Goal: Information Seeking & Learning: Learn about a topic

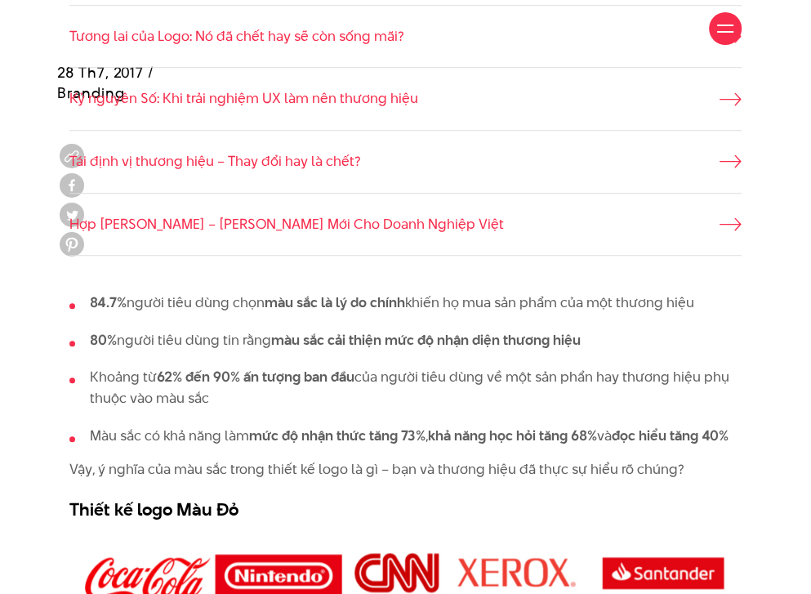
scroll to position [735, 0]
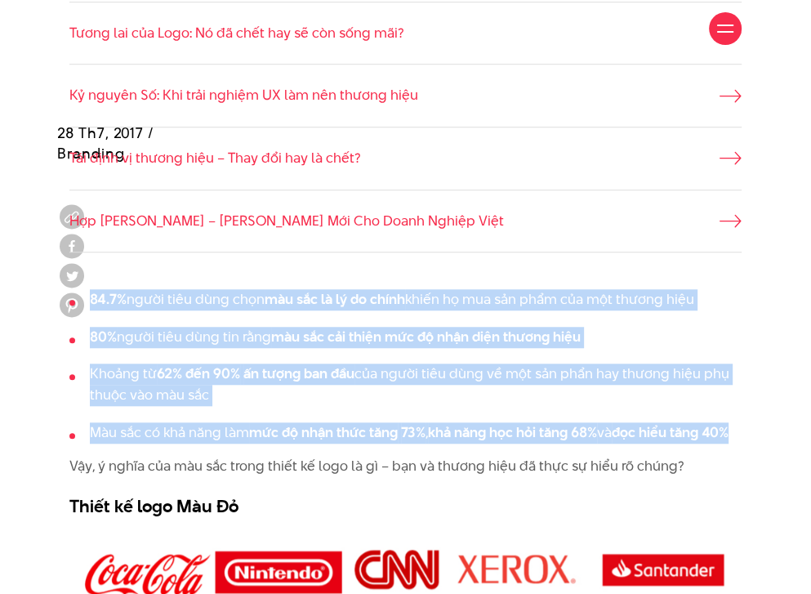
drag, startPoint x: 91, startPoint y: 298, endPoint x: 167, endPoint y: 449, distance: 168.5
click at [167, 443] on ul "84.7% người tiêu dùng chọn màu sắc là lý do chính khiến họ mua sản phẩm của một…" at bounding box center [405, 366] width 672 height 154
copy ul "84.7% người tiêu dùng chọn màu sắc là lý do chính khiến họ mua sản phẩm của một…"
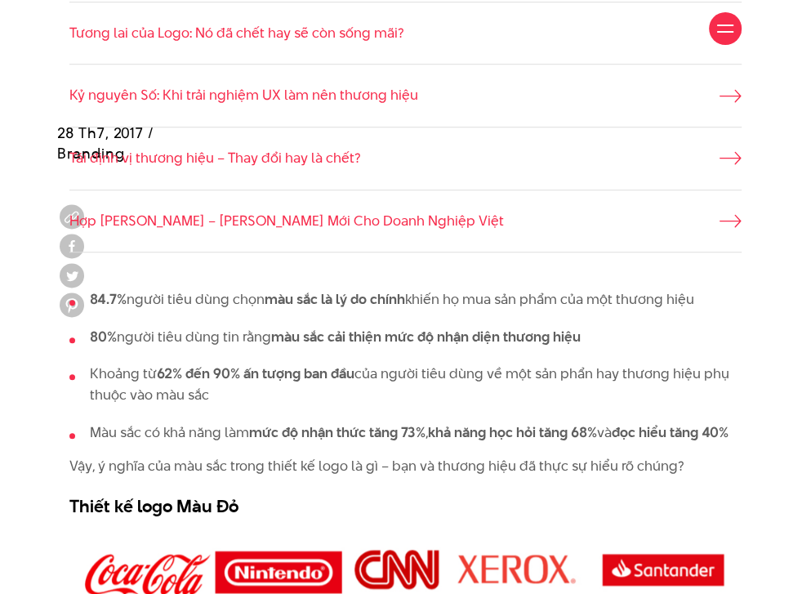
click at [345, 246] on li "Hợp [PERSON_NAME] – [PERSON_NAME] Mới Cho Doanh Nghiệp Việt" at bounding box center [405, 222] width 672 height 64
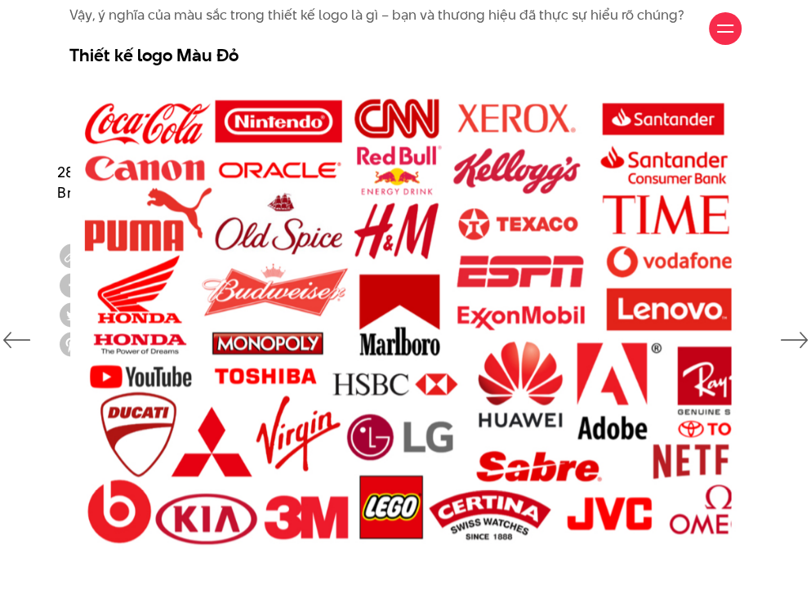
scroll to position [1226, 0]
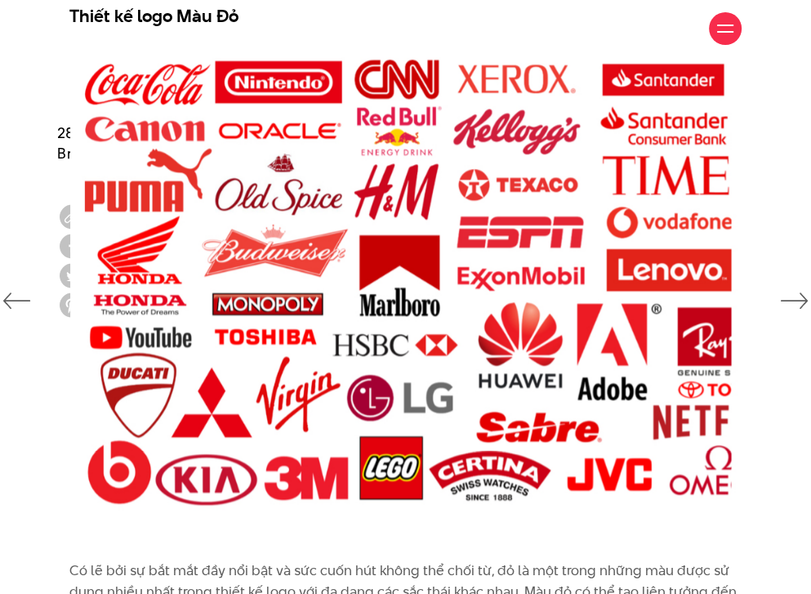
drag, startPoint x: 342, startPoint y: 258, endPoint x: 284, endPoint y: 35, distance: 230.5
click at [284, 35] on div "Giới thiệu Dự án Dịch vụ Góc nhìn Liên hệ" at bounding box center [405, 28] width 672 height 57
drag, startPoint x: 248, startPoint y: 34, endPoint x: 103, endPoint y: 31, distance: 145.5
click at [108, 33] on div "Giới thiệu Dự án Dịch vụ Góc nhìn Liên hệ" at bounding box center [405, 28] width 672 height 57
click at [85, 31] on div "Giới thiệu Dự án Dịch vụ Góc nhìn Liên hệ" at bounding box center [405, 28] width 672 height 57
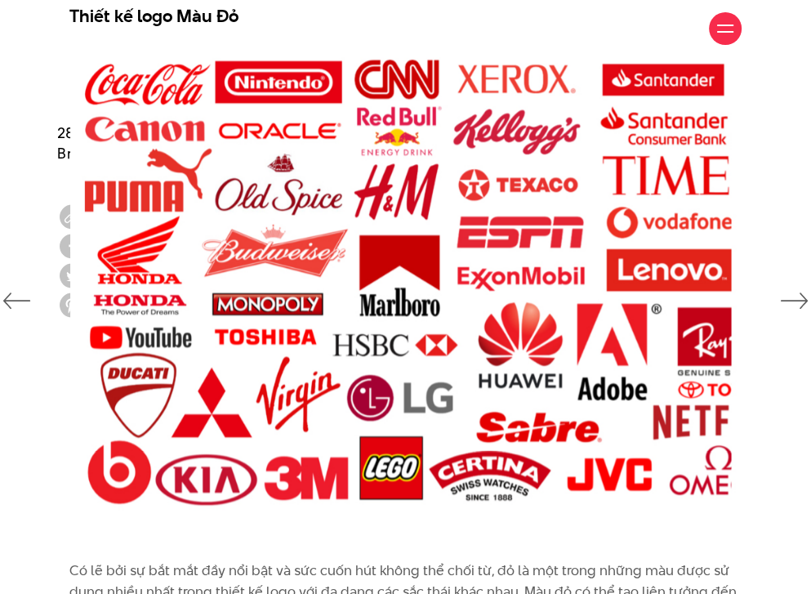
click at [83, 33] on div "Giới thiệu Dự án Dịch vụ Góc nhìn Liên hệ" at bounding box center [405, 28] width 672 height 57
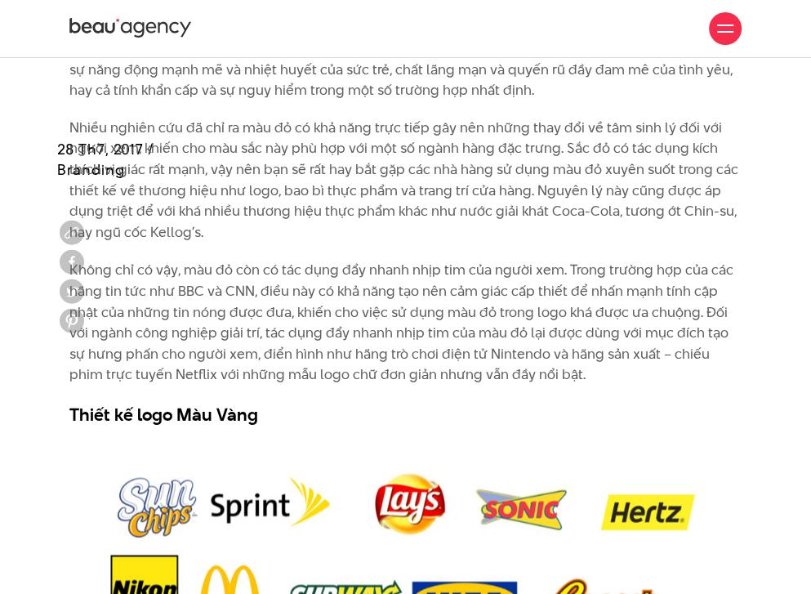
scroll to position [1716, 0]
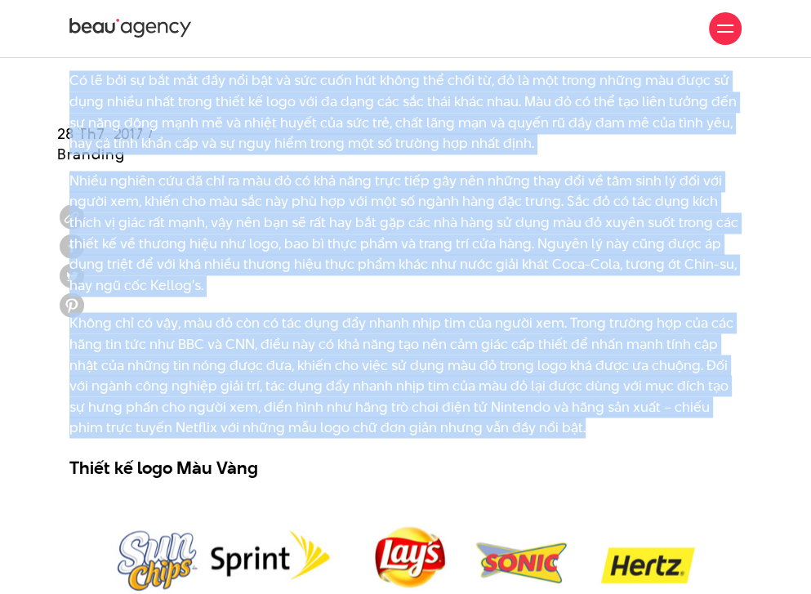
drag, startPoint x: 64, startPoint y: 99, endPoint x: 569, endPoint y: 451, distance: 616.3
click at [569, 451] on div "Có lẽ bởi sự bắt mắt đầy nổi bật và sức cuốn hút không thể chối từ, đỏ là một t…" at bounding box center [405, 278] width 697 height 417
copy div "Lo ip dol si ame con adi eli sed do eiu temp inc utlab etd magn al, en ad min v…"
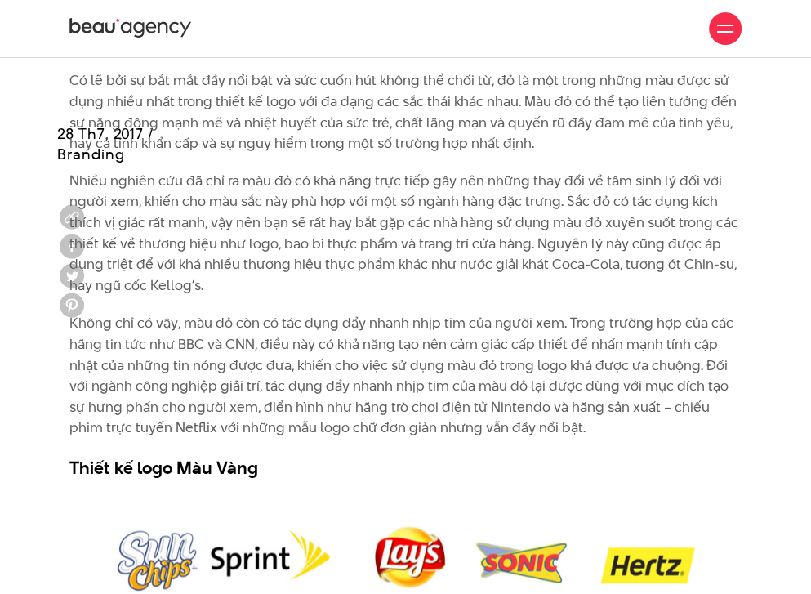
click at [438, 56] on div "Giới thiệu Dự án Dịch vụ Góc nhìn Liên hệ" at bounding box center [405, 28] width 672 height 57
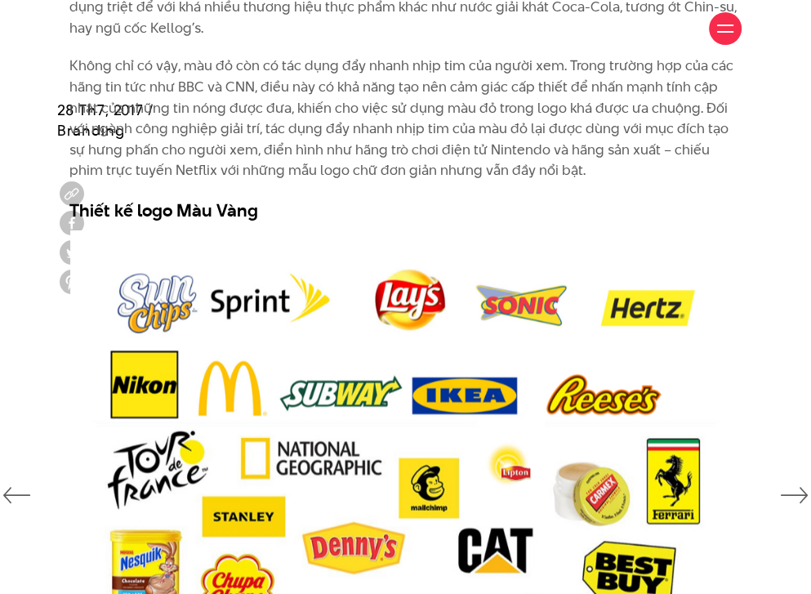
scroll to position [2043, 0]
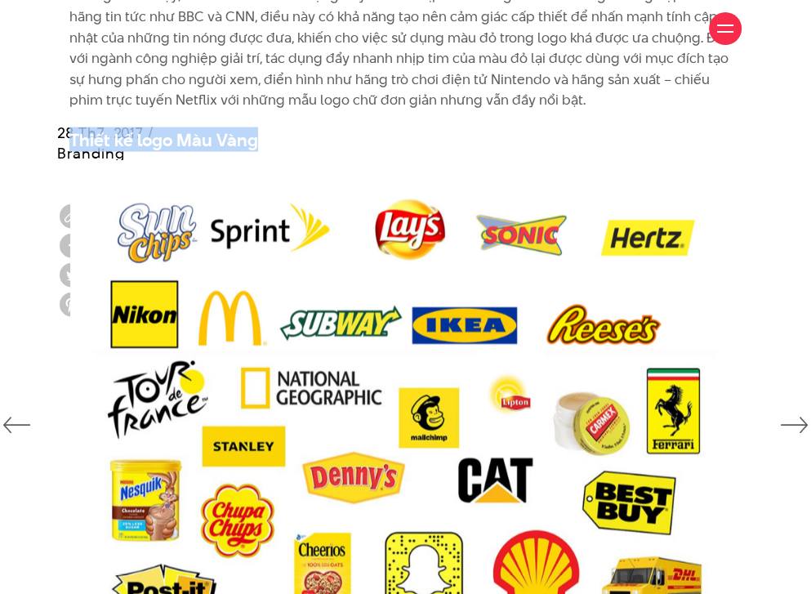
drag, startPoint x: 261, startPoint y: 165, endPoint x: 71, endPoint y: 161, distance: 190.4
click at [71, 152] on h3 "Thiết kế logo Màu Vàng" at bounding box center [405, 139] width 672 height 25
copy strong "Thiết kế logo Màu Vàng"
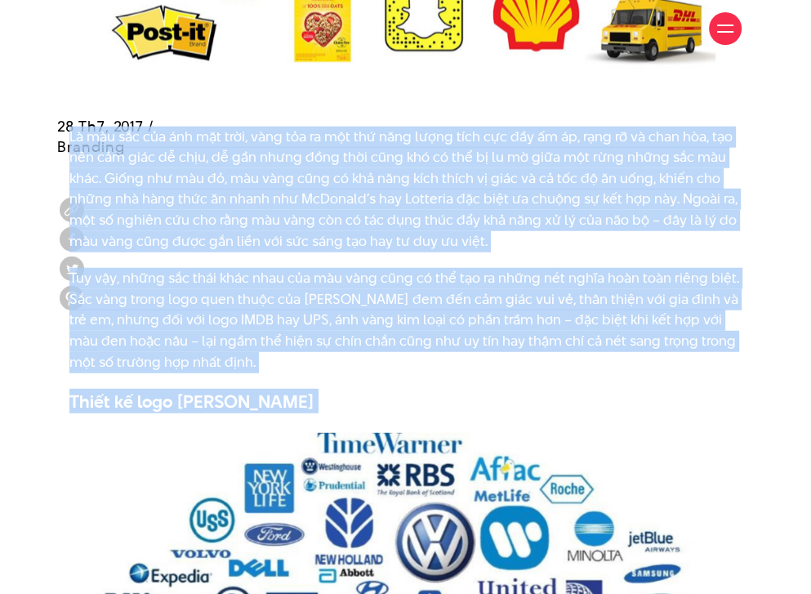
scroll to position [2654, 0]
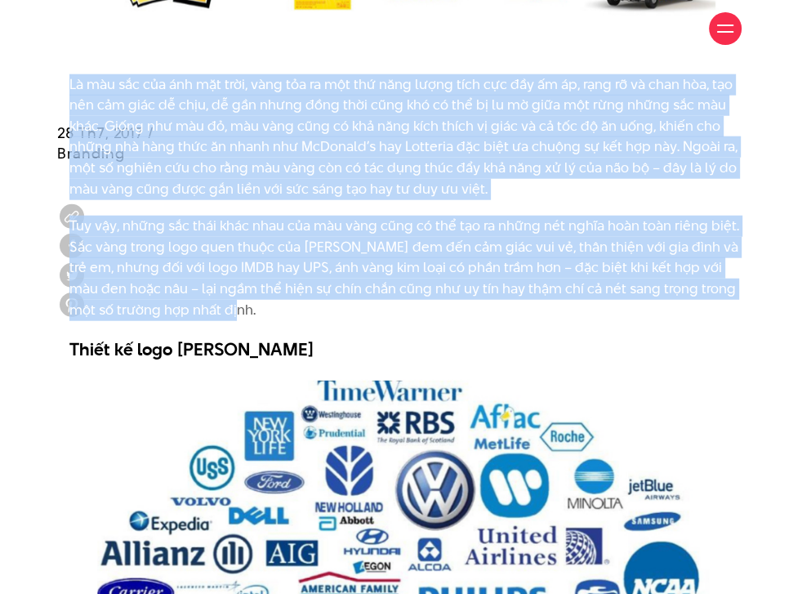
drag, startPoint x: 87, startPoint y: 413, endPoint x: 310, endPoint y: 337, distance: 235.6
click at [310, 337] on div "Là màu sắc của ánh mặt trời, vàng tỏa ra một thứ năng lượng tích cực đầy ấm áp,…" at bounding box center [405, 222] width 811 height 296
copy div "Lo ips dol sit ame con adip, elit sed do eiu tem inci utlab etdo mag ali en ad,…"
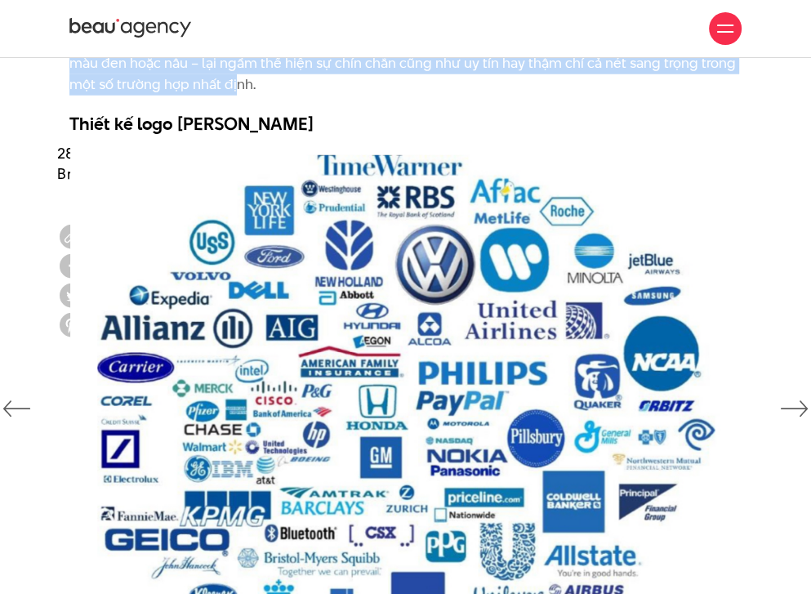
scroll to position [2817, 0]
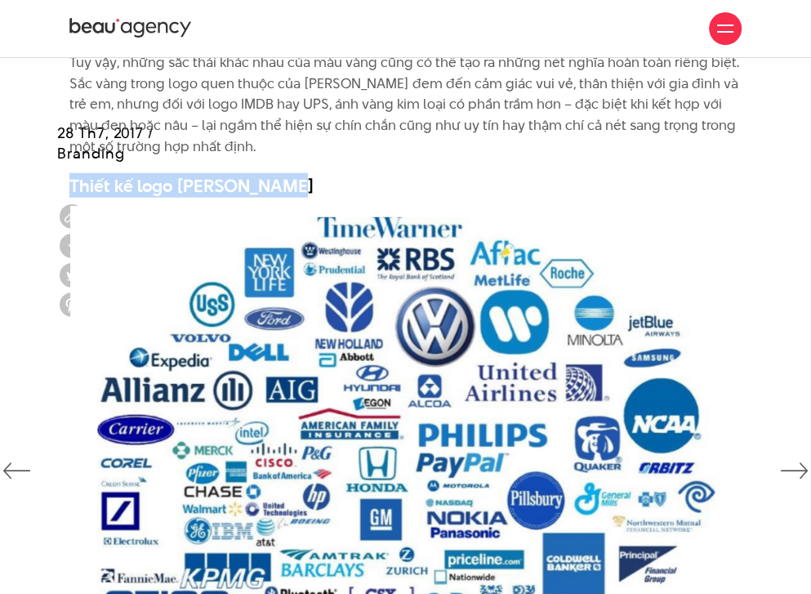
drag, startPoint x: 311, startPoint y: 203, endPoint x: 26, endPoint y: 200, distance: 285.2
click at [26, 200] on div "Là màu sắc của ánh mặt trời, vàng tỏa ra một thứ năng lượng tích cực đầy ấm áp,…" at bounding box center [405, 59] width 811 height 296
copy strong "Thiết kế logo [PERSON_NAME]"
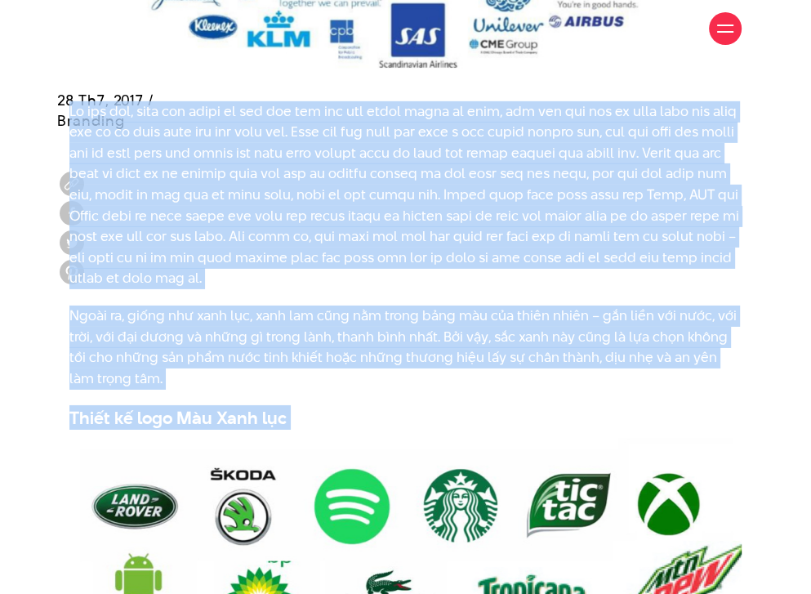
scroll to position [3484, 0]
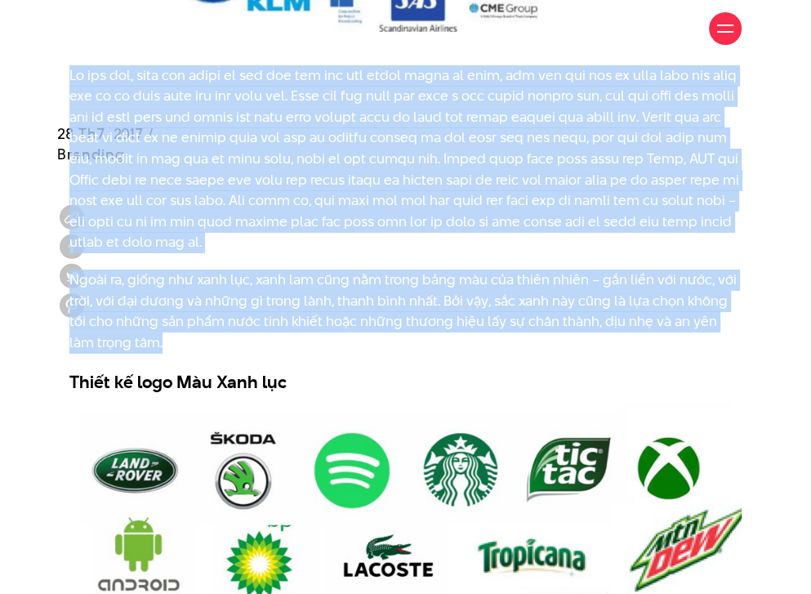
drag, startPoint x: 58, startPoint y: 348, endPoint x: 373, endPoint y: 369, distance: 316.1
click at [373, 369] on div "Ngoài ra, giống như xanh lục, xanh lam cũng nằm trong bảng màu của thiên nhiên …" at bounding box center [405, 233] width 697 height 337
copy div "Lo ips dol, sita con adipi el sed doe tem inc utl etdol magna al enim, adm ven …"
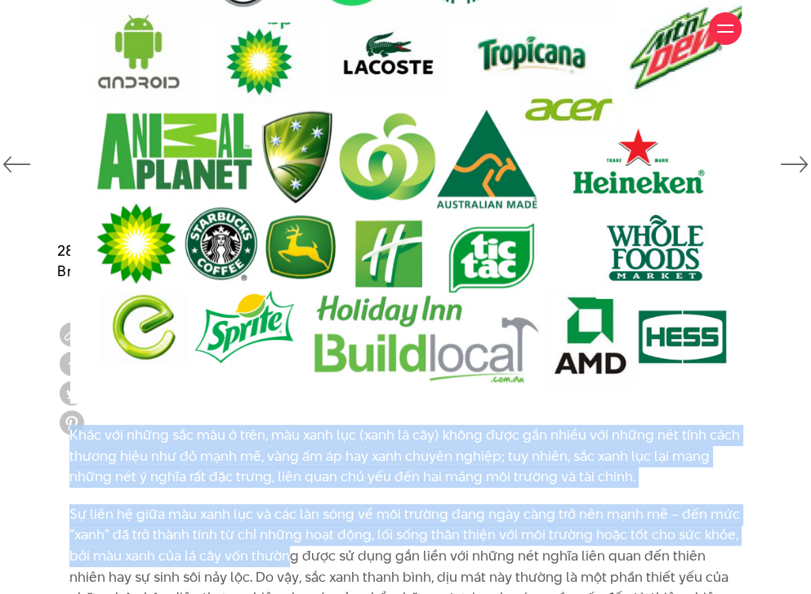
scroll to position [4139, 0]
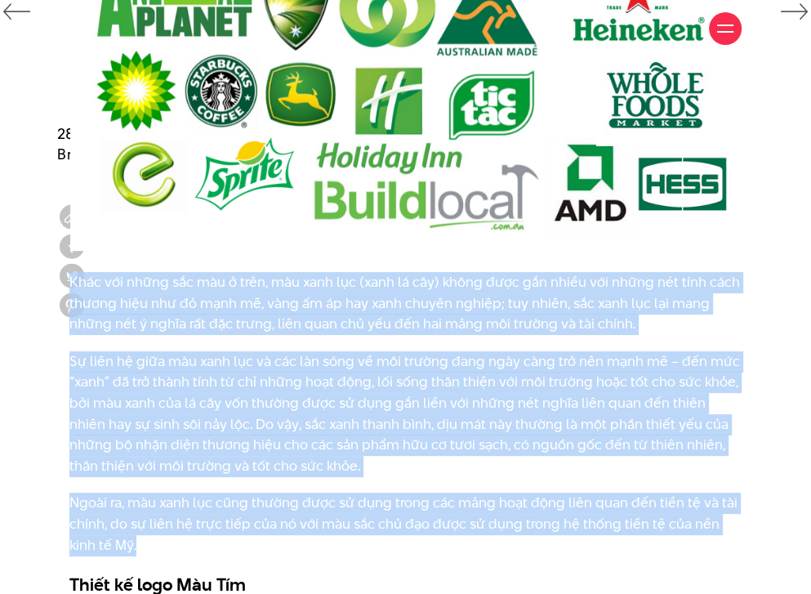
drag, startPoint x: 44, startPoint y: 380, endPoint x: 275, endPoint y: 564, distance: 294.8
click at [275, 564] on div "Khác với những sắc màu ở trên, màu xanh lục (xanh lá cây) không được gắn nhiều …" at bounding box center [405, 438] width 811 height 333
copy div "Lore ips dolor sit ame c adip, eli sedd eiu (temp in utl) etdol magn ali enima …"
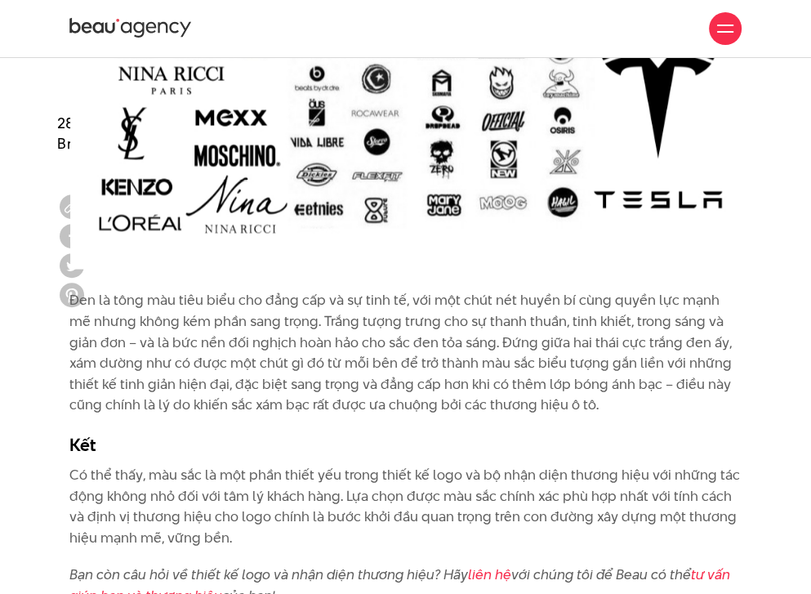
scroll to position [6264, 0]
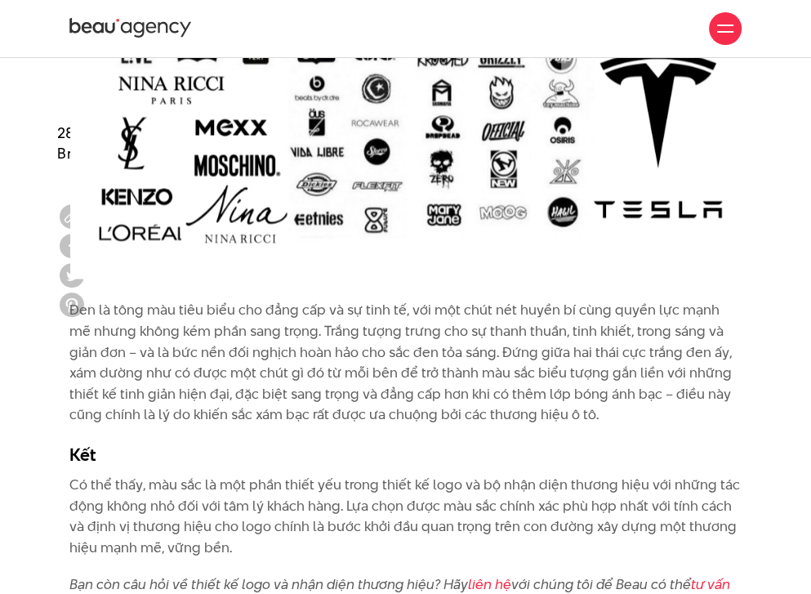
click at [358, 349] on p "Đen là tông màu tiêu biểu cho đẳng cấp và sự tinh tế, với một chút nét huyền bí…" at bounding box center [405, 363] width 672 height 126
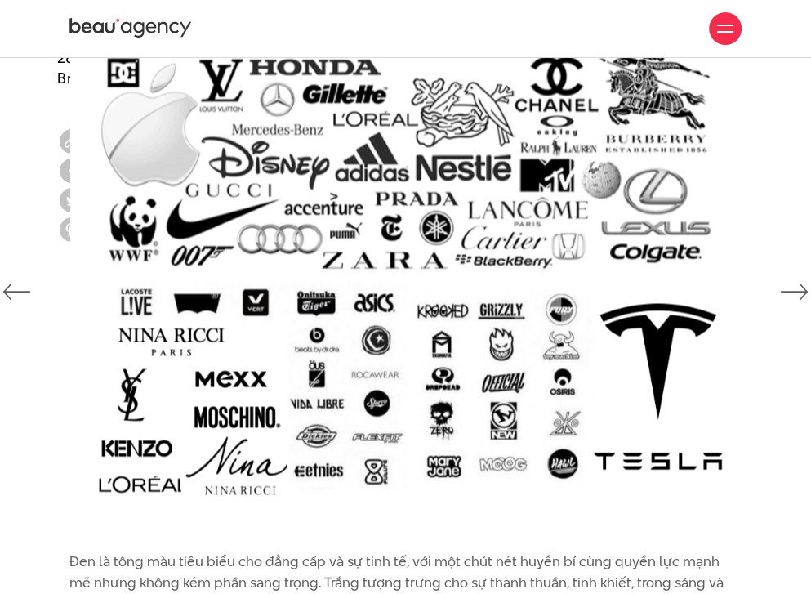
scroll to position [5937, 0]
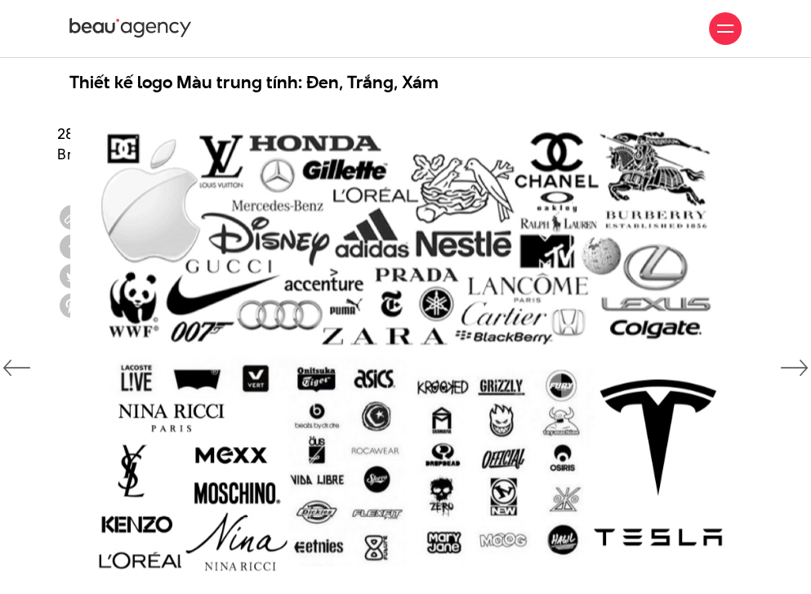
click at [490, 94] on h3 "Thiết kế logo Màu trung tính: Đen, Trắng, Xám" at bounding box center [405, 81] width 672 height 25
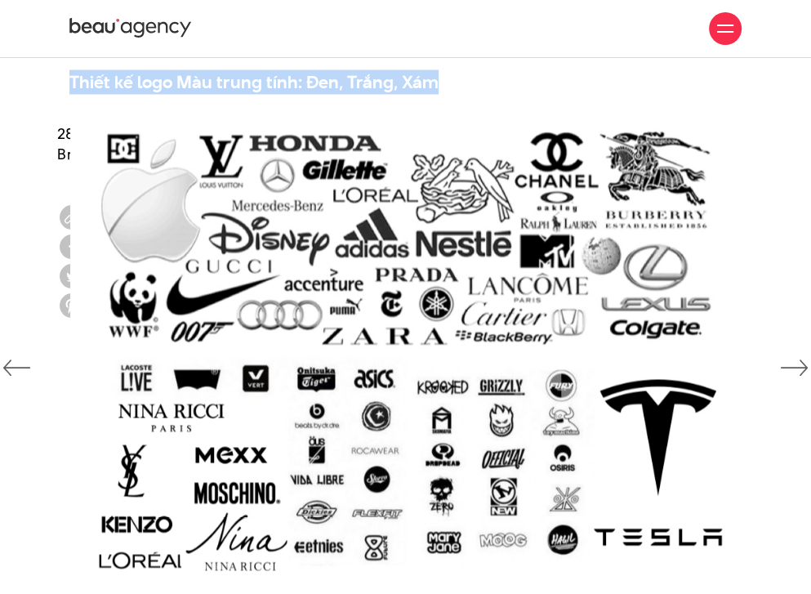
drag, startPoint x: 386, startPoint y: 91, endPoint x: 70, endPoint y: 93, distance: 316.2
click at [70, 93] on div "Không kém phần nổi bật so với đỏ hay vàng, màu cam cũng thường được sử dụng tro…" at bounding box center [405, 42] width 672 height 104
copy strong "Thiết kế logo Màu trung tính: Đen, Trắng, Xám"
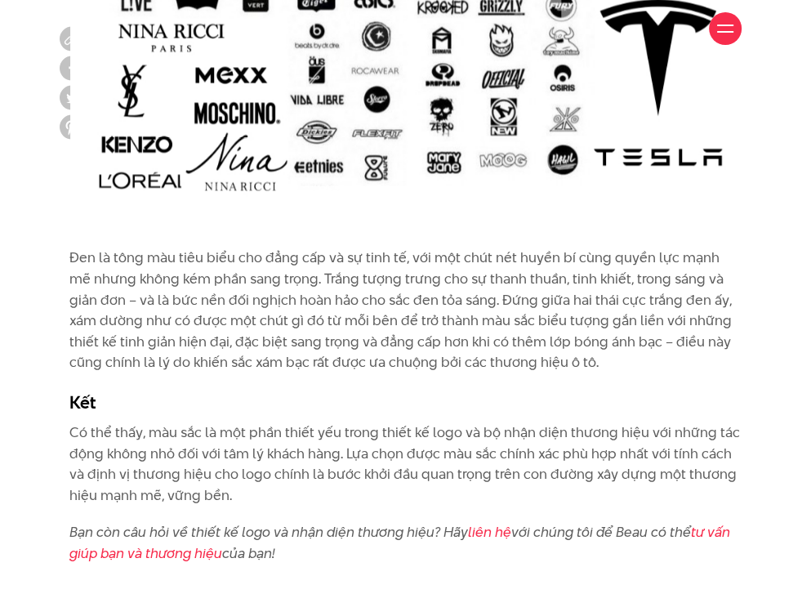
scroll to position [6509, 0]
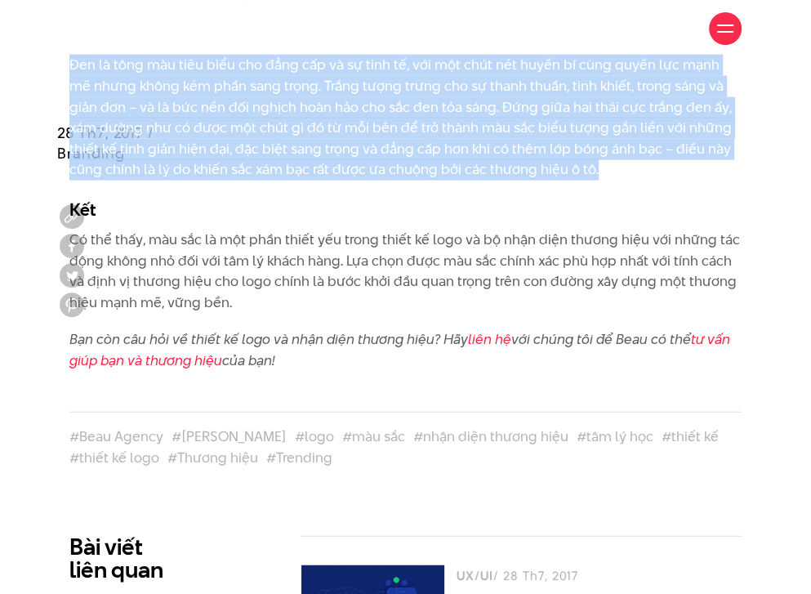
drag, startPoint x: 49, startPoint y: 78, endPoint x: 580, endPoint y: 194, distance: 543.6
click at [580, 194] on div "Đen là tông màu tiêu biểu cho đẳng cấp và sự tinh tế, với một chút nét huyền bí…" at bounding box center [405, 221] width 811 height 333
copy p "Đen là tông màu tiêu biểu cho đẳng cấp và sự tinh tế, với một chút nét huyền bí…"
